Goal: Check status: Check status

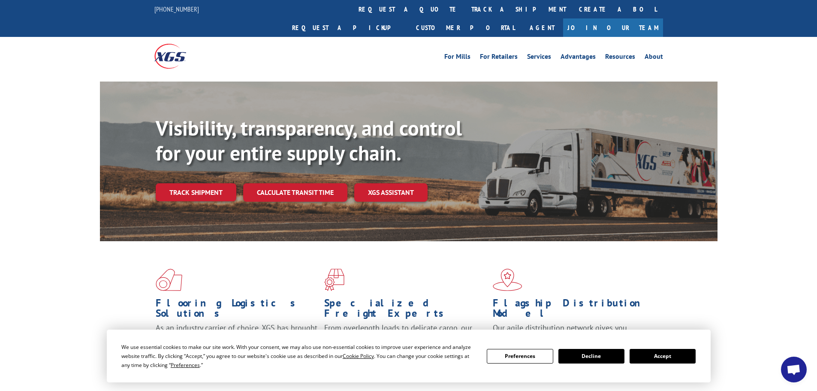
drag, startPoint x: 655, startPoint y: 356, endPoint x: 586, endPoint y: 308, distance: 84.2
click at [655, 354] on button "Accept" at bounding box center [663, 356] width 66 height 15
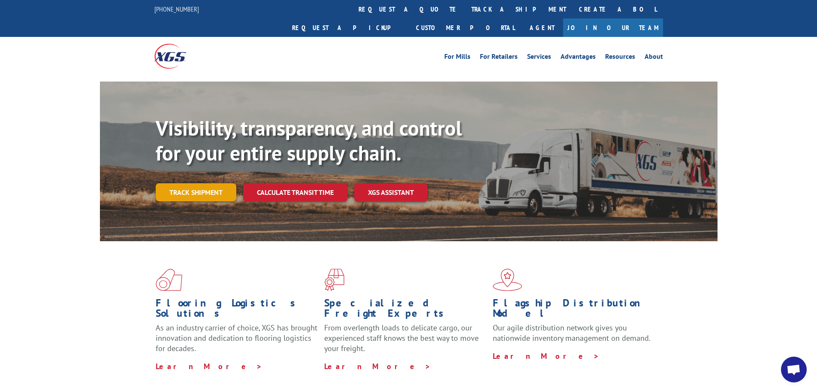
click at [193, 183] on link "Track shipment" at bounding box center [196, 192] width 81 height 18
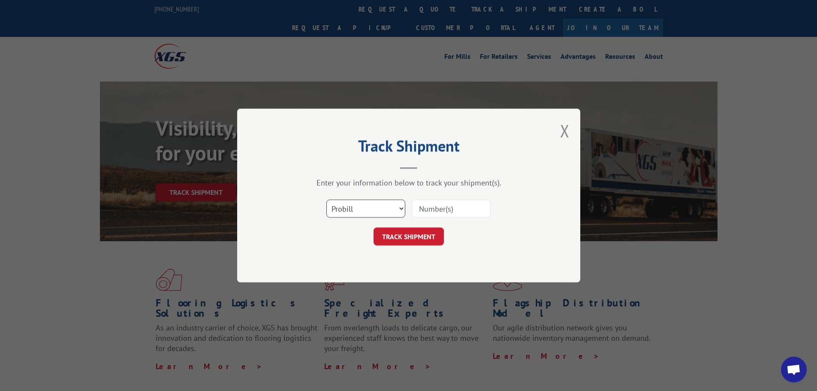
click at [365, 209] on select "Select category... Probill BOL PO" at bounding box center [365, 208] width 79 height 18
select select "bol"
click at [326, 199] on select "Select category... Probill BOL PO" at bounding box center [365, 208] width 79 height 18
click at [427, 203] on input at bounding box center [451, 208] width 79 height 18
paste input "7067653"
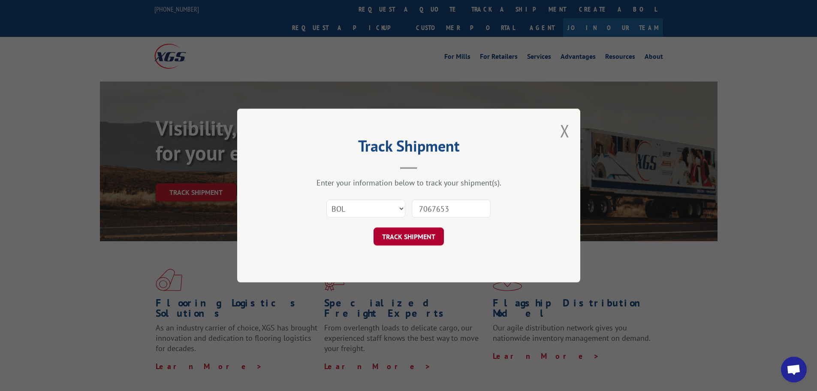
type input "7067653"
click at [417, 232] on button "TRACK SHIPMENT" at bounding box center [409, 236] width 70 height 18
